Goal: Find specific fact

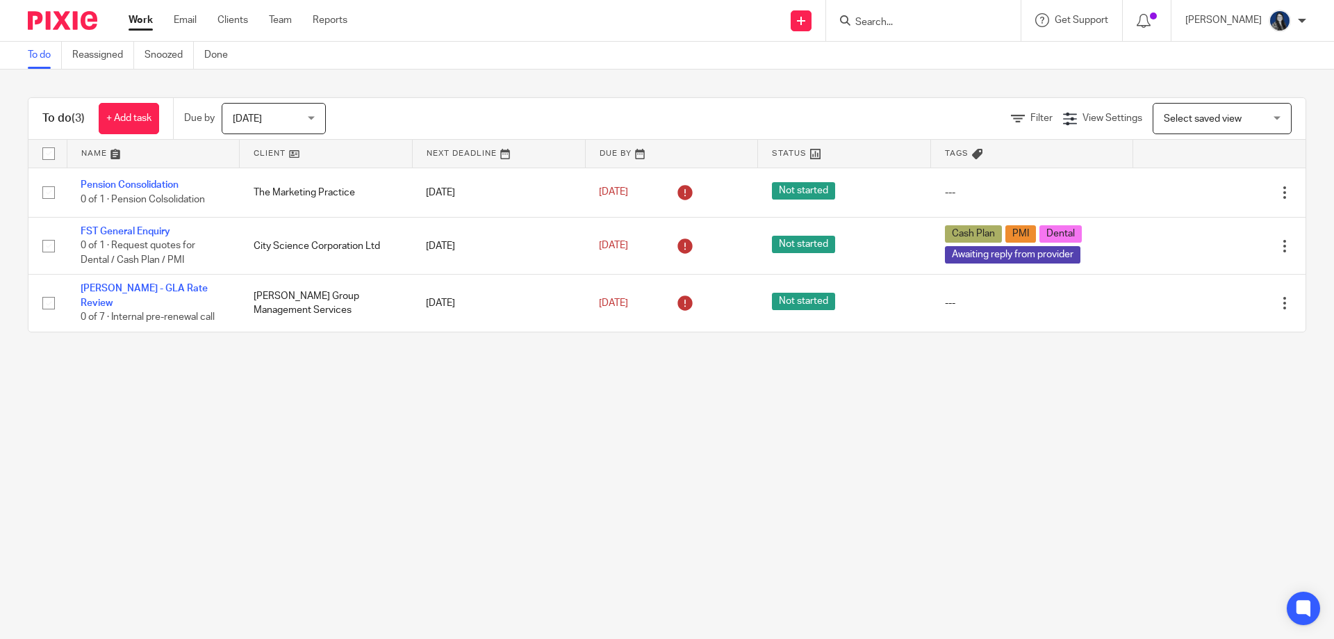
click at [905, 20] on input "Search" at bounding box center [916, 23] width 125 height 13
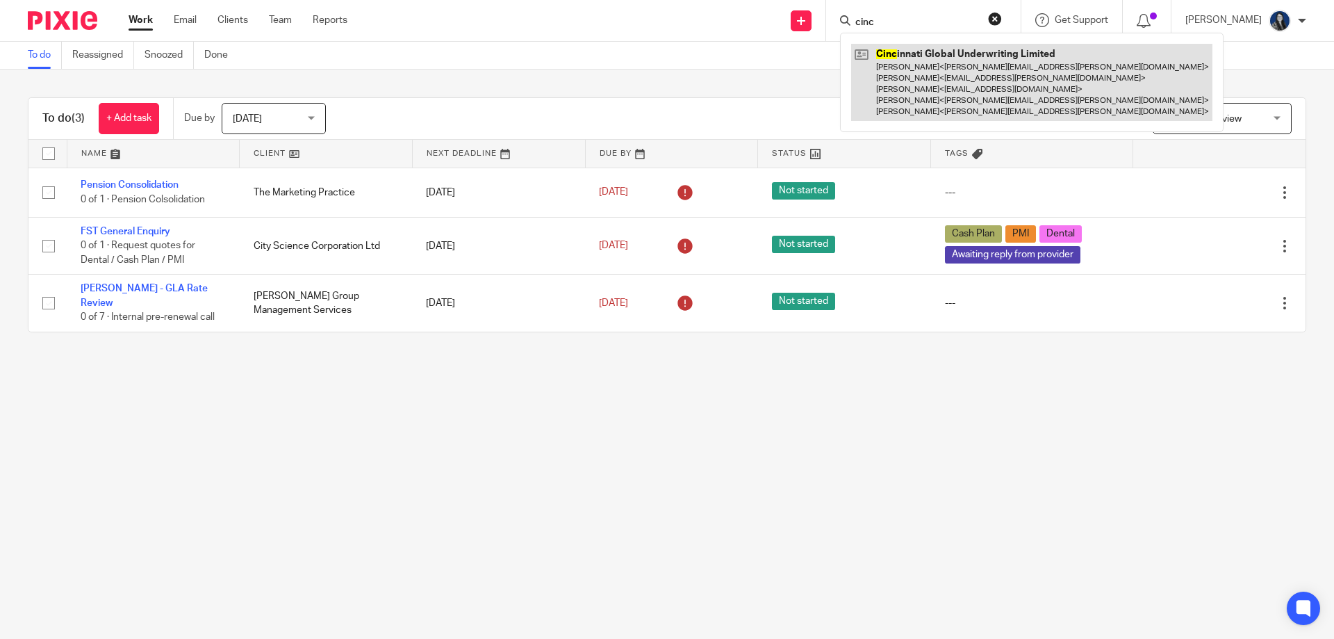
type input "cinc"
click at [911, 65] on link at bounding box center [1031, 82] width 361 height 77
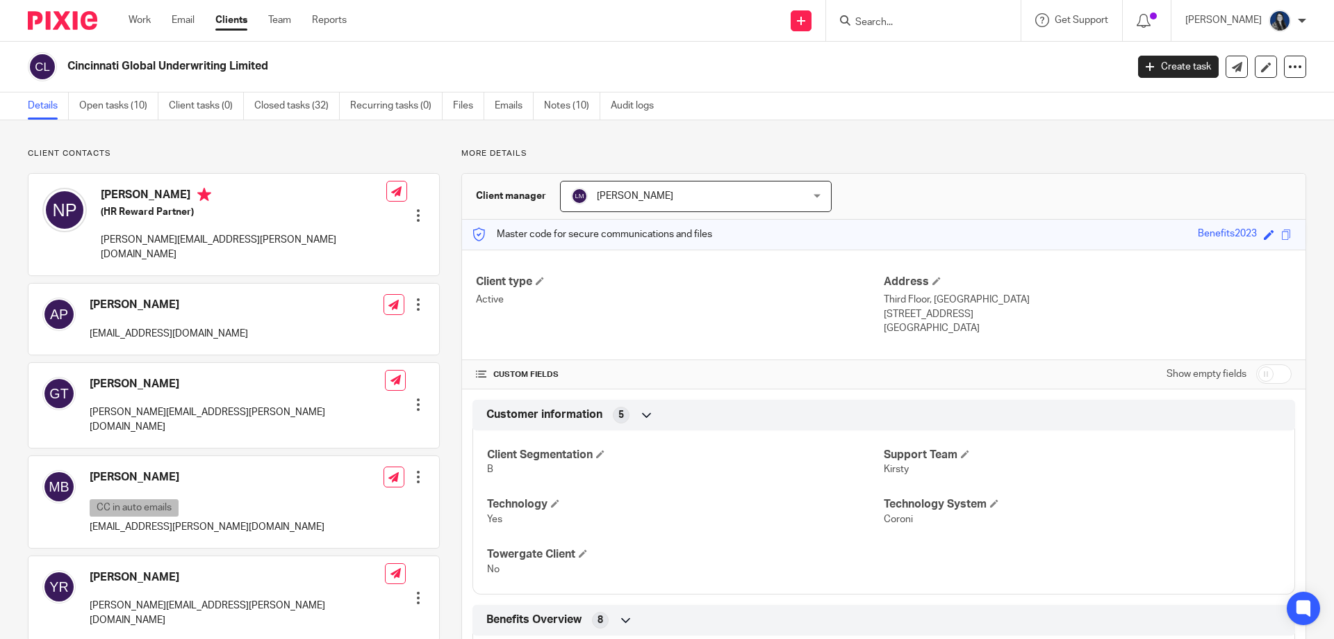
click at [1282, 233] on div "Save Benefits2023" at bounding box center [1246, 235] width 97 height 16
click at [1282, 234] on span at bounding box center [1287, 234] width 10 height 10
click at [545, 109] on ul "Details Open tasks (10) Client tasks (0) Closed tasks (32) Recurring tasks (0) …" at bounding box center [351, 105] width 647 height 27
click at [564, 102] on link "Notes (10)" at bounding box center [572, 105] width 56 height 27
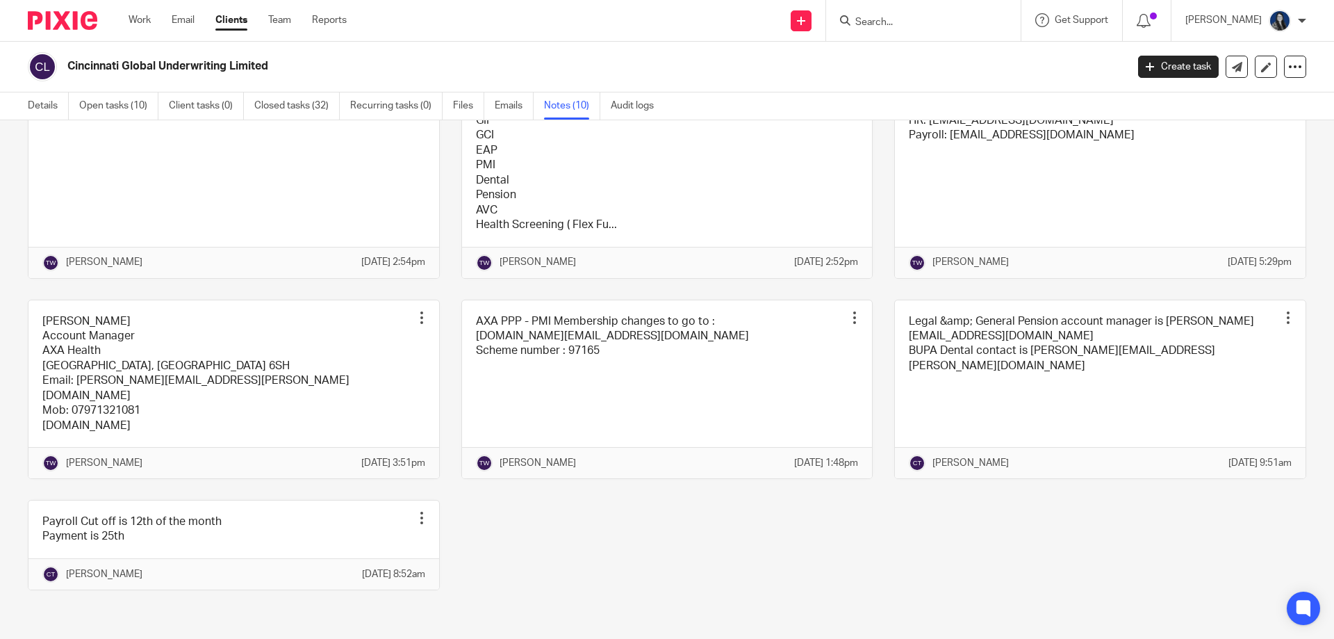
scroll to position [417, 0]
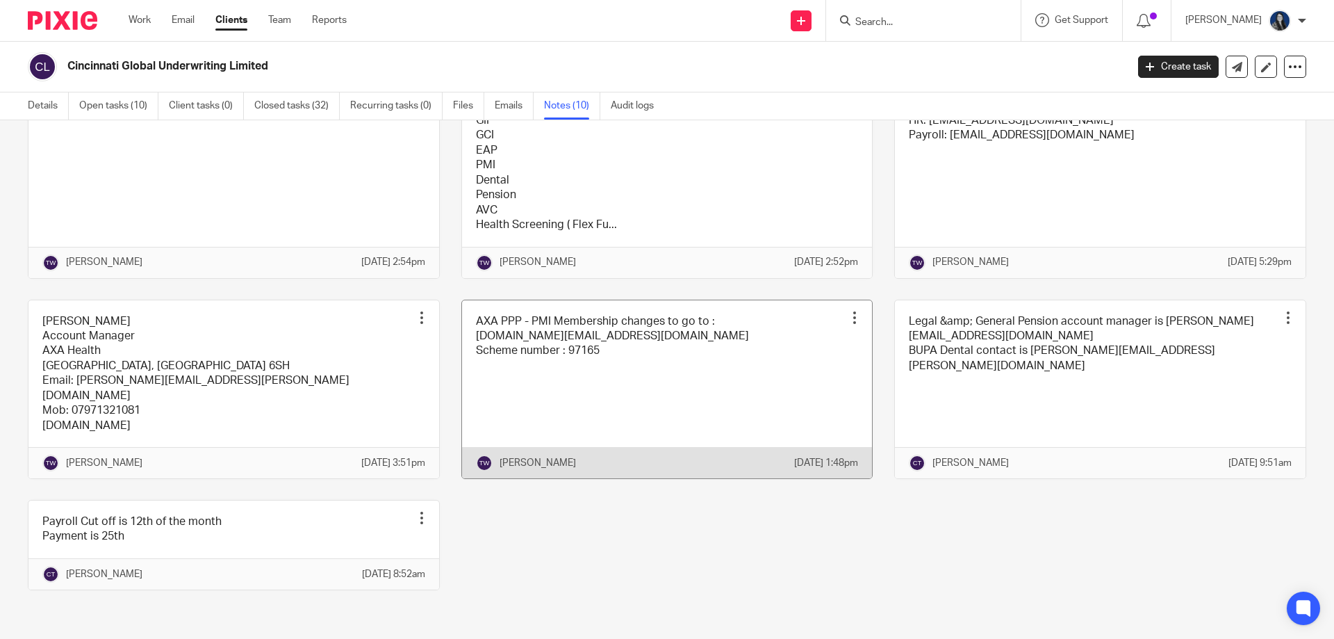
click at [568, 368] on link at bounding box center [667, 389] width 411 height 179
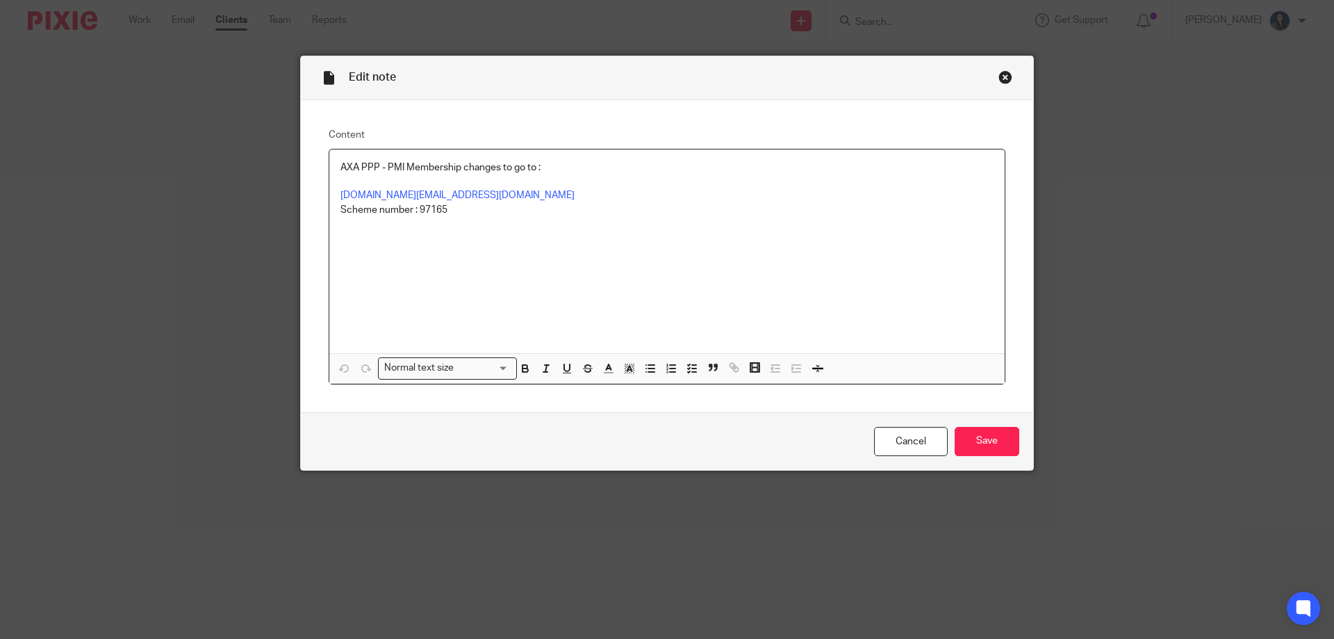
click at [430, 211] on p "Scheme number : 97165" at bounding box center [667, 210] width 653 height 14
copy p "97165"
click at [999, 76] on div "Close this dialog window" at bounding box center [1006, 77] width 14 height 14
